Goal: Task Accomplishment & Management: Manage account settings

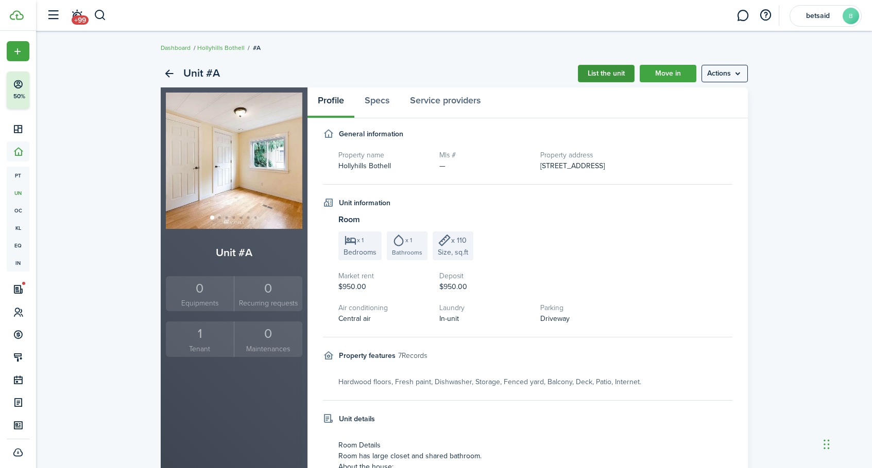
click at [603, 77] on link "List the unit" at bounding box center [606, 74] width 57 height 18
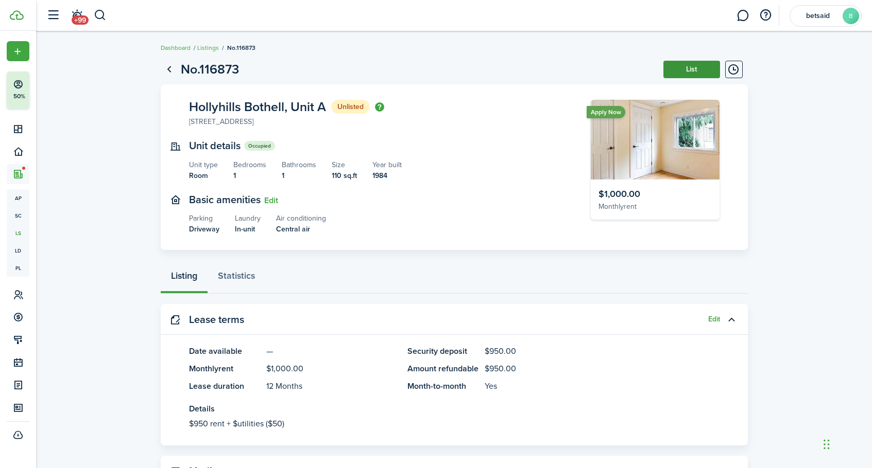
click at [689, 66] on button "List" at bounding box center [691, 70] width 57 height 18
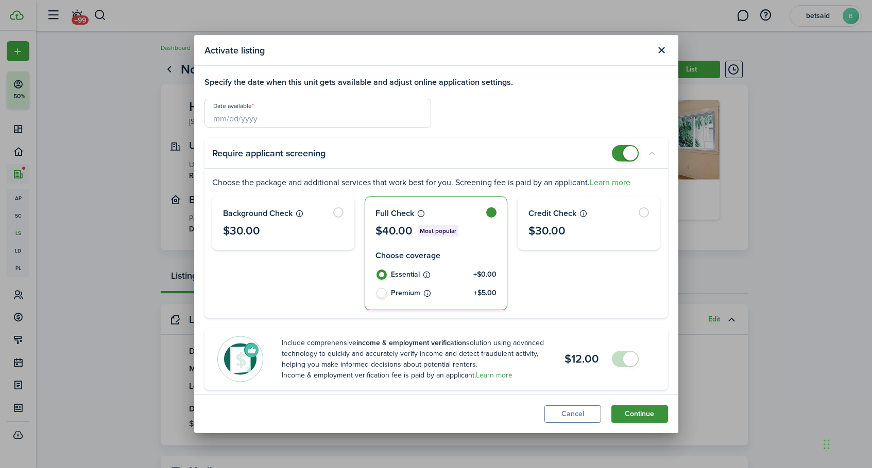
click at [632, 410] on button "Continue" at bounding box center [639, 415] width 57 height 18
click at [633, 418] on button "Continue" at bounding box center [639, 415] width 57 height 18
click at [632, 415] on button "Continue" at bounding box center [639, 415] width 57 height 18
click at [345, 113] on input "Date available" at bounding box center [317, 113] width 227 height 29
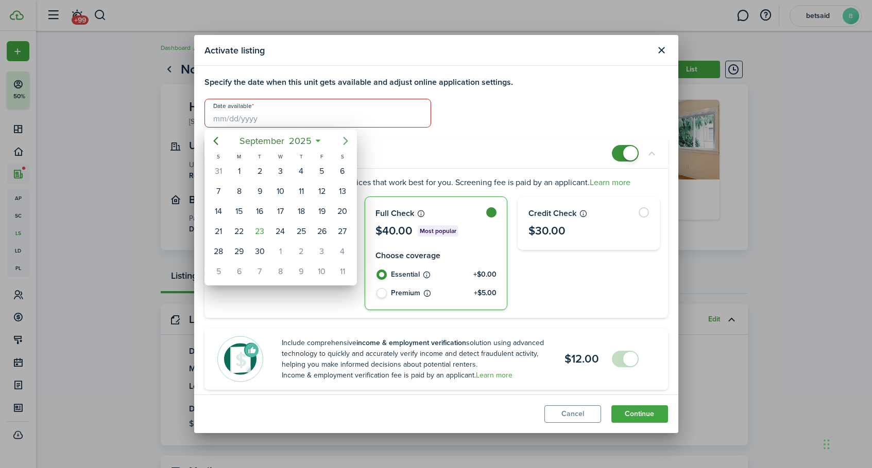
click at [347, 134] on mbsc-button "Next page" at bounding box center [345, 141] width 21 height 21
click at [277, 171] on div "1" at bounding box center [279, 171] width 15 height 15
type input "[DATE]"
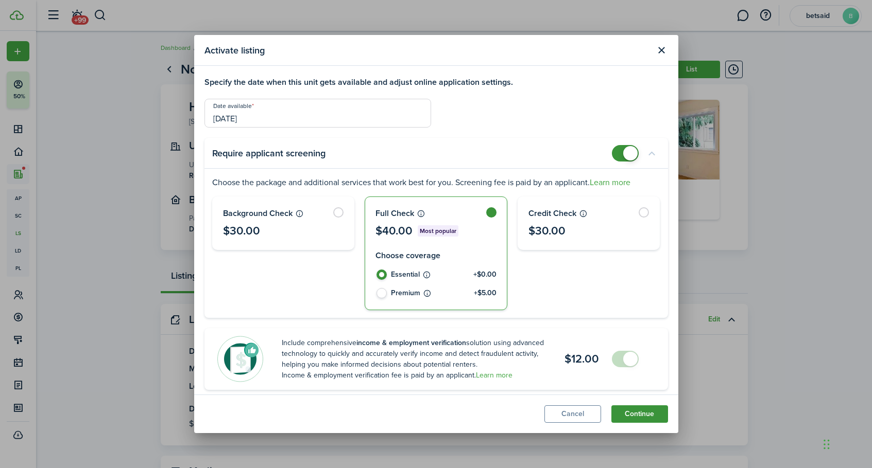
click at [646, 419] on button "Continue" at bounding box center [639, 415] width 57 height 18
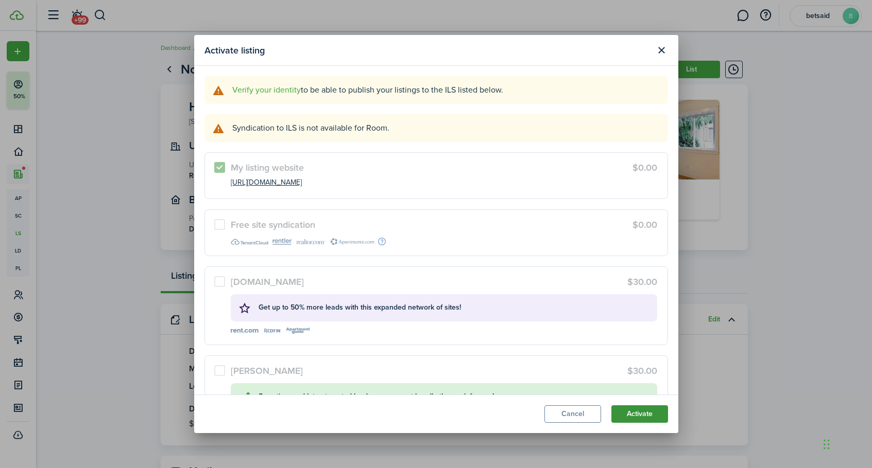
click at [636, 413] on button "Activate" at bounding box center [639, 415] width 57 height 18
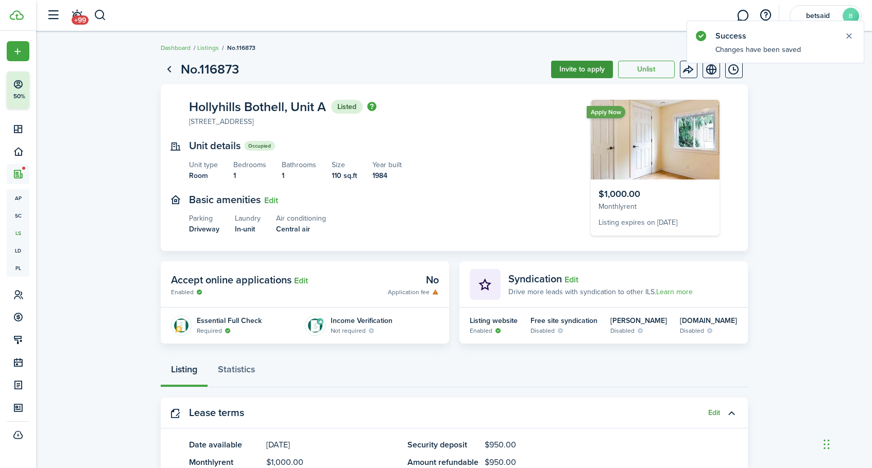
click at [593, 69] on button "Invite to apply" at bounding box center [582, 70] width 62 height 18
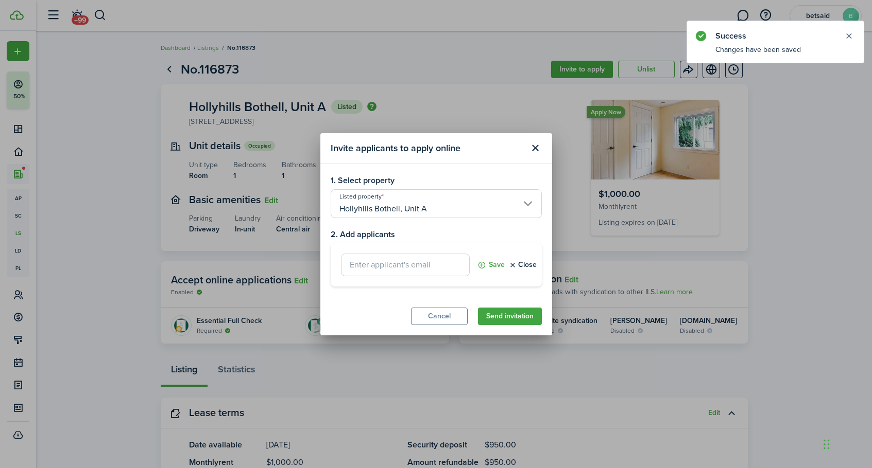
click at [413, 268] on input "text" at bounding box center [405, 265] width 129 height 23
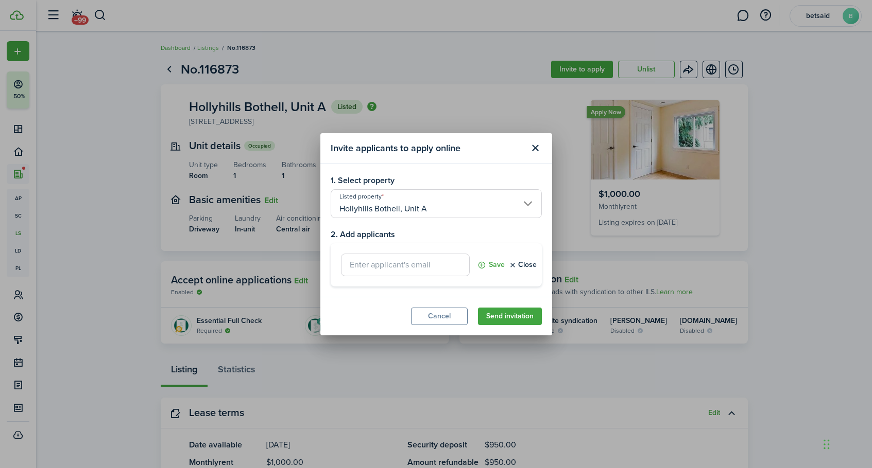
click at [385, 273] on input "text" at bounding box center [405, 265] width 129 height 23
type input "[EMAIL_ADDRESS][DOMAIN_NAME]"
click at [495, 267] on button "Save" at bounding box center [490, 265] width 27 height 23
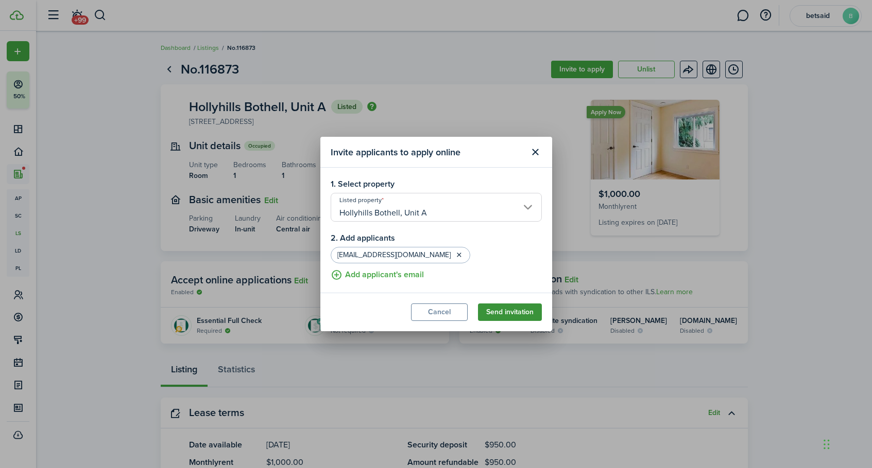
click at [500, 314] on button "Send invitation" at bounding box center [510, 313] width 64 height 18
